Goal: Transaction & Acquisition: Subscribe to service/newsletter

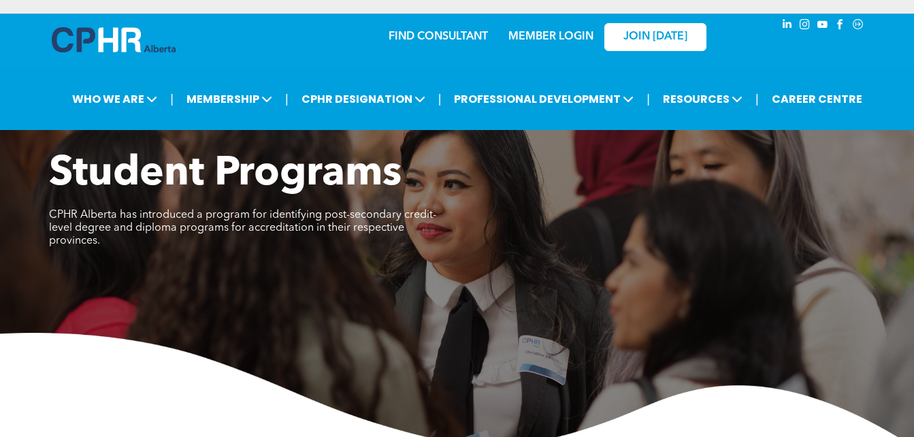
click at [547, 37] on link "MEMBER LOGIN" at bounding box center [550, 36] width 85 height 11
click at [537, 35] on link "MEMBER LOGIN" at bounding box center [550, 36] width 85 height 11
click at [666, 29] on link "JOIN [DATE]" at bounding box center [655, 37] width 102 height 28
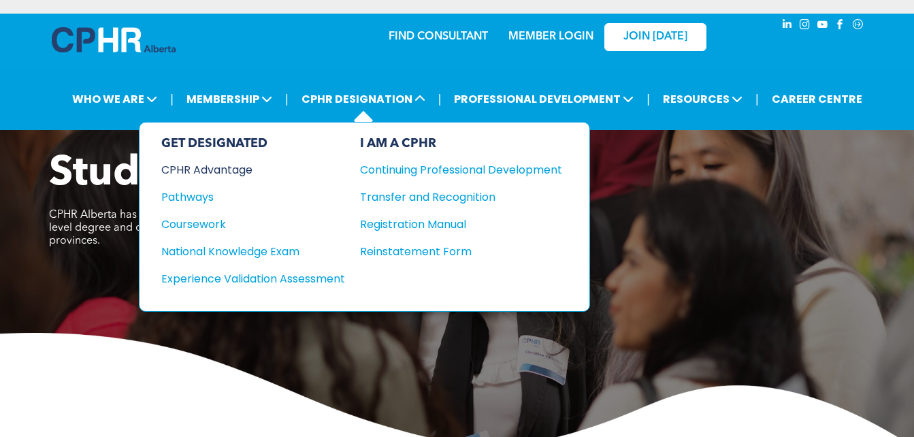
click at [218, 168] on div "CPHR Advantage" at bounding box center [243, 169] width 165 height 17
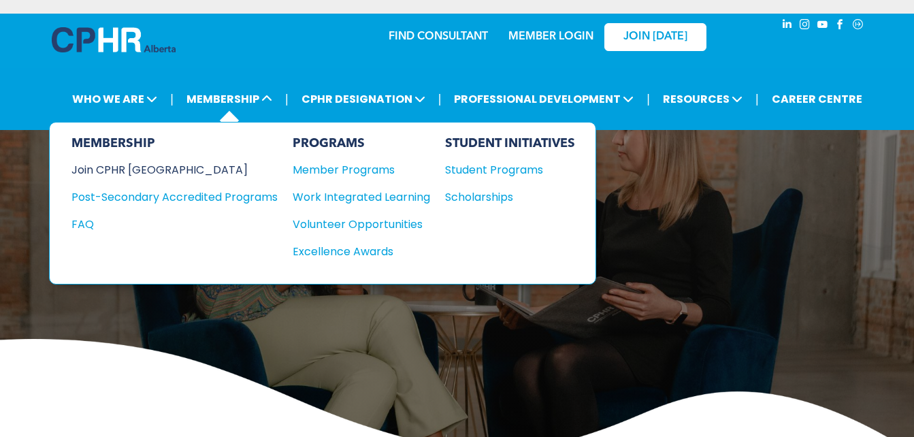
click at [130, 169] on div "Join CPHR [GEOGRAPHIC_DATA]" at bounding box center [164, 169] width 186 height 17
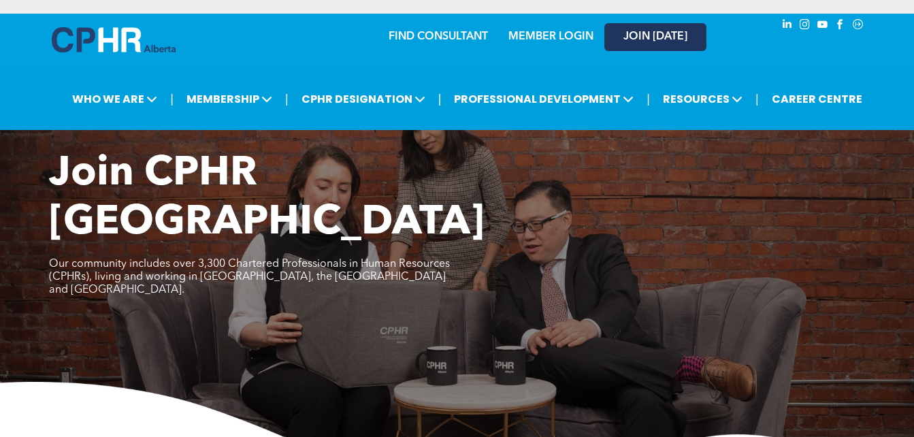
click at [666, 39] on span "JOIN [DATE]" at bounding box center [655, 37] width 64 height 13
click at [637, 37] on span "JOIN [DATE]" at bounding box center [655, 37] width 64 height 13
